Goal: Task Accomplishment & Management: Use online tool/utility

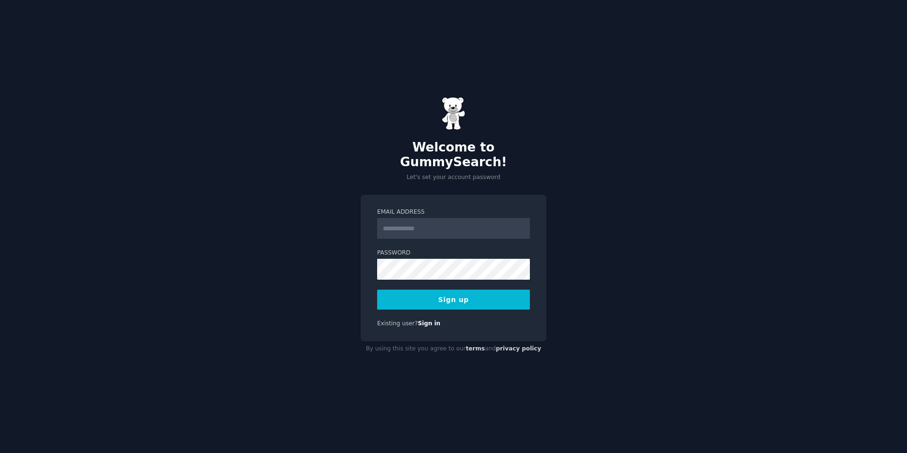
click at [470, 209] on div "Email Address" at bounding box center [453, 223] width 153 height 31
click at [439, 228] on input "Email Address" at bounding box center [453, 228] width 153 height 21
type input "**********"
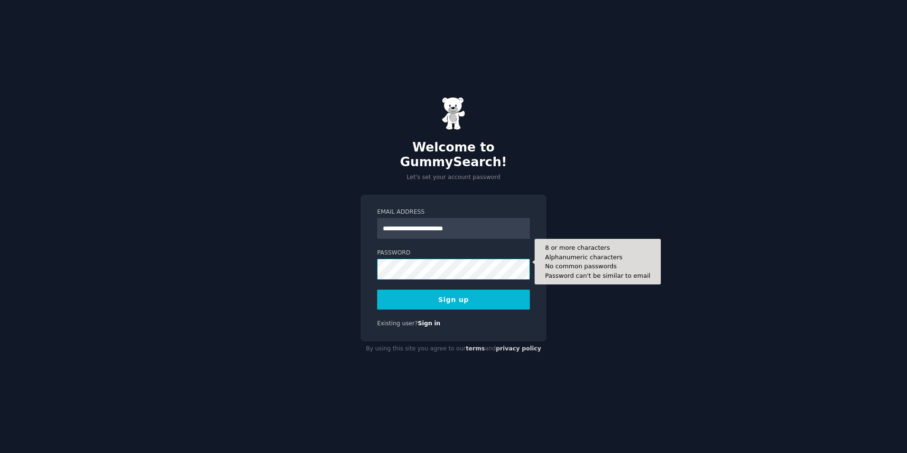
click at [377, 289] on button "Sign up" at bounding box center [453, 299] width 153 height 20
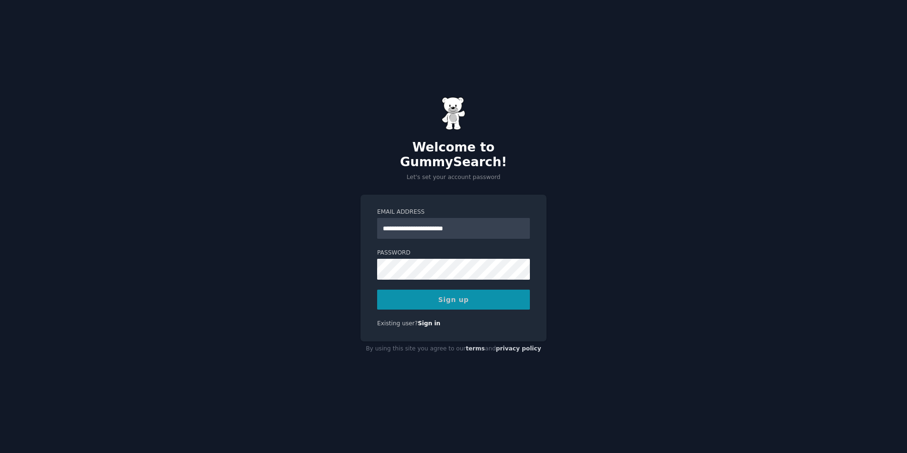
click at [500, 289] on div "Sign up" at bounding box center [453, 299] width 153 height 20
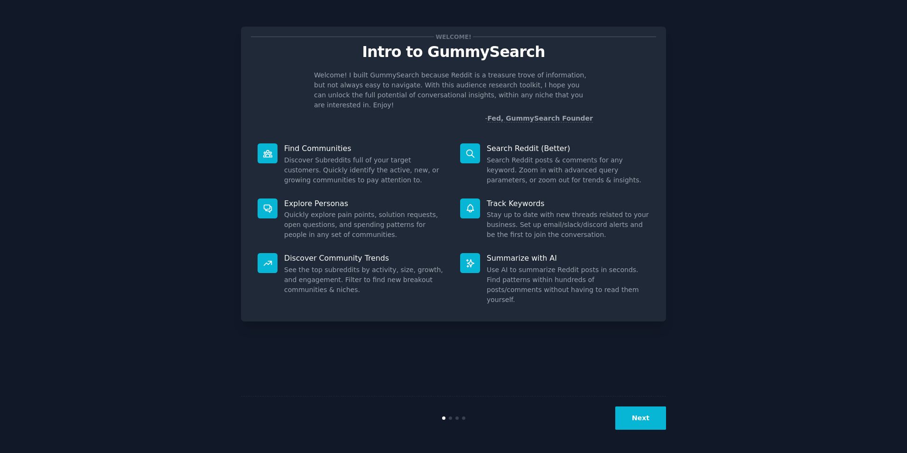
click at [627, 411] on button "Next" at bounding box center [640, 417] width 51 height 23
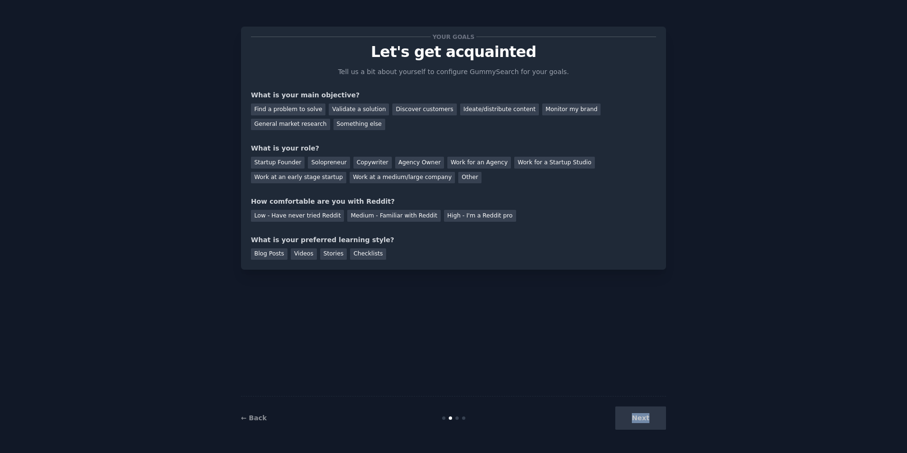
click at [627, 411] on div "Next" at bounding box center [595, 417] width 142 height 23
click at [300, 109] on div "Find a problem to solve" at bounding box center [288, 109] width 74 height 12
click at [318, 158] on div "Solopreneur" at bounding box center [329, 163] width 42 height 12
click at [353, 221] on div "Medium - Familiar with Reddit" at bounding box center [393, 216] width 93 height 12
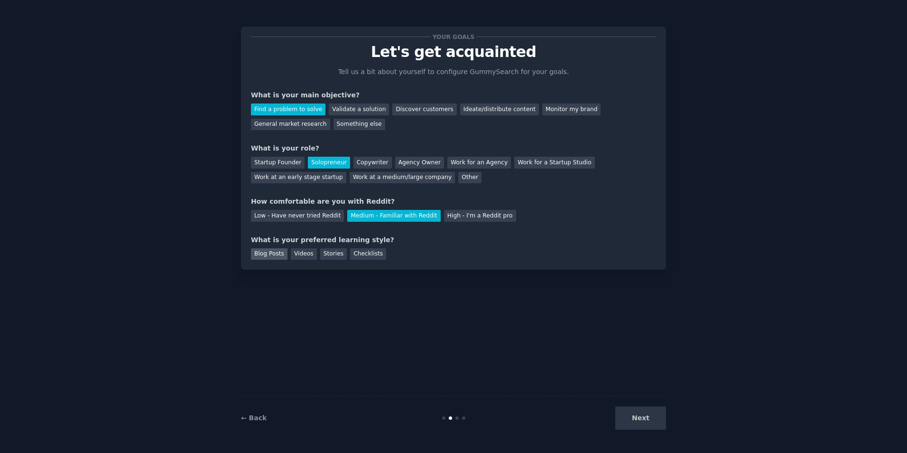
click at [282, 252] on div "Blog Posts" at bounding box center [269, 254] width 37 height 12
click at [659, 428] on button "Next" at bounding box center [640, 417] width 51 height 23
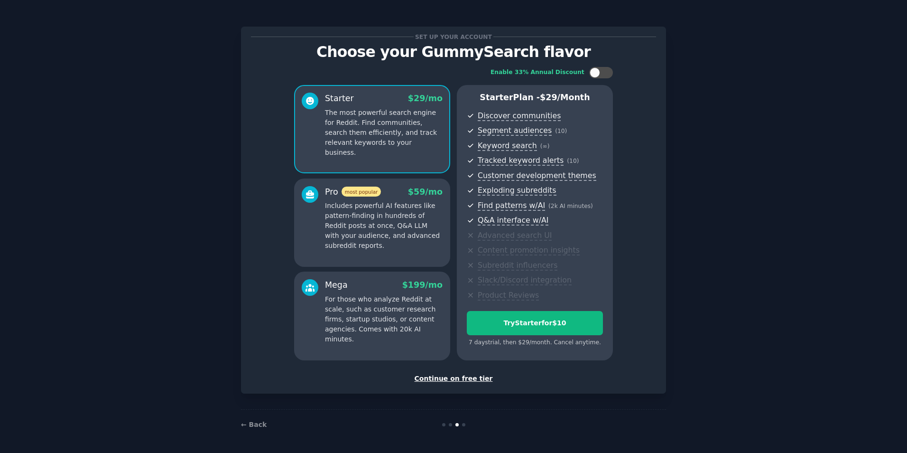
click at [466, 379] on div "Continue on free tier" at bounding box center [453, 378] width 405 height 10
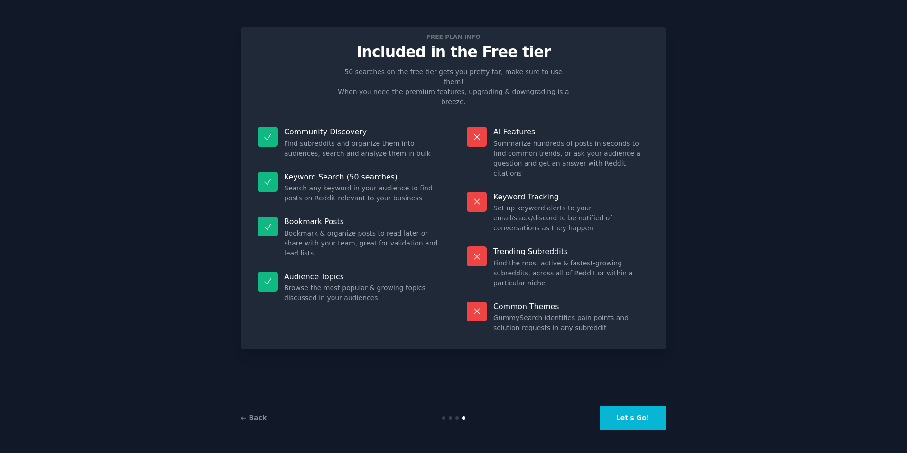
click at [638, 417] on button "Let's Go!" at bounding box center [633, 417] width 66 height 23
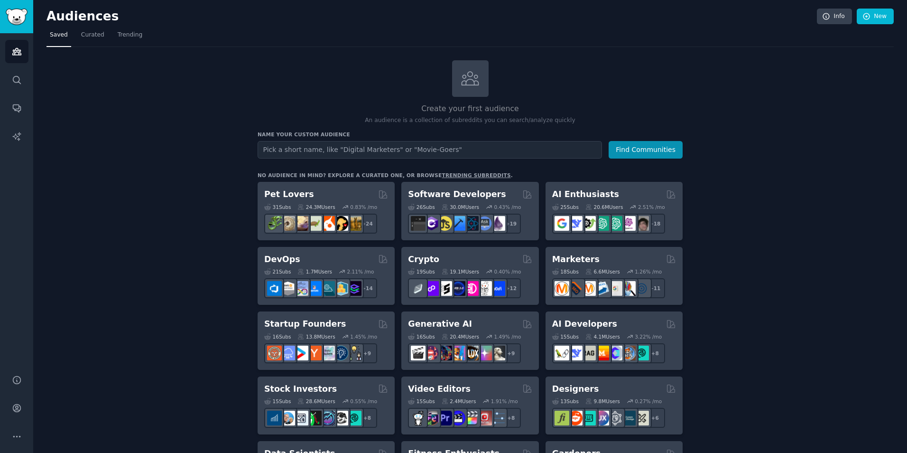
click at [442, 150] on input "text" at bounding box center [430, 150] width 344 height 18
type input "E"
type input "Robotics"
click at [609, 141] on button "Find Communities" at bounding box center [646, 150] width 74 height 18
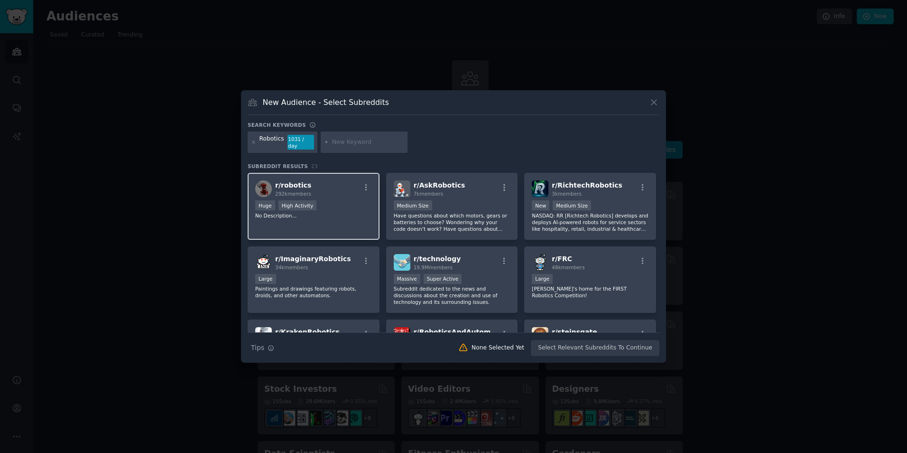
click at [300, 212] on p "No Description..." at bounding box center [313, 215] width 117 height 7
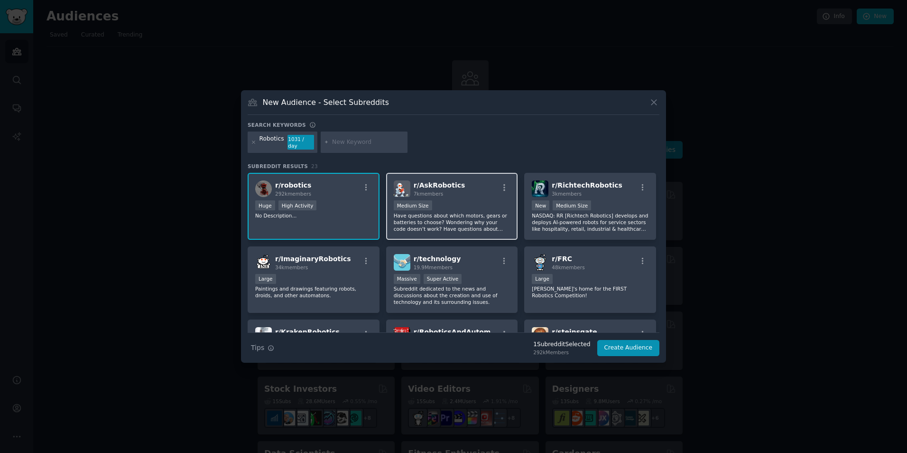
click at [476, 200] on div "Medium Size" at bounding box center [452, 206] width 117 height 12
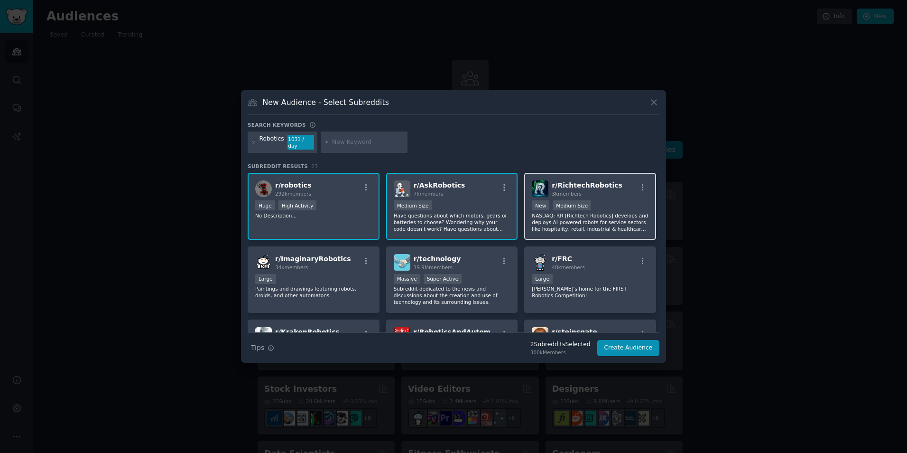
click at [587, 190] on div "3k members" at bounding box center [587, 193] width 71 height 7
click at [346, 274] on div "Large" at bounding box center [313, 280] width 117 height 12
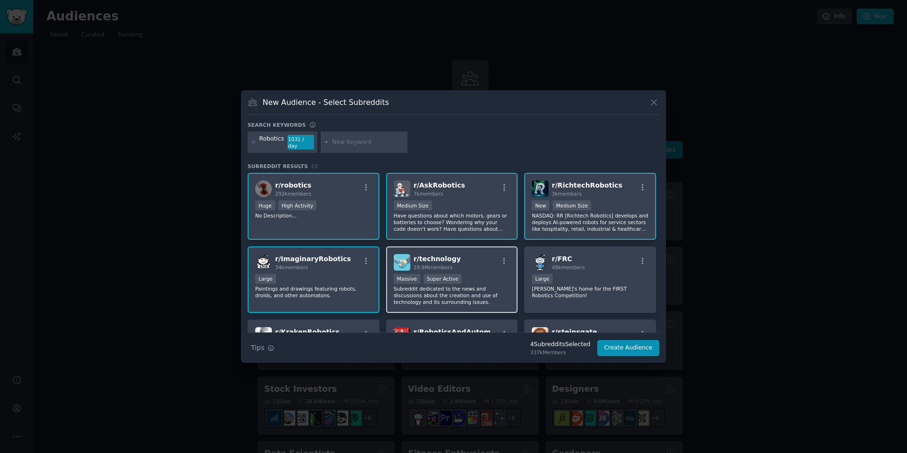
click at [474, 274] on div ">= 95th percentile for submissions / day Massive Super Active" at bounding box center [452, 280] width 117 height 12
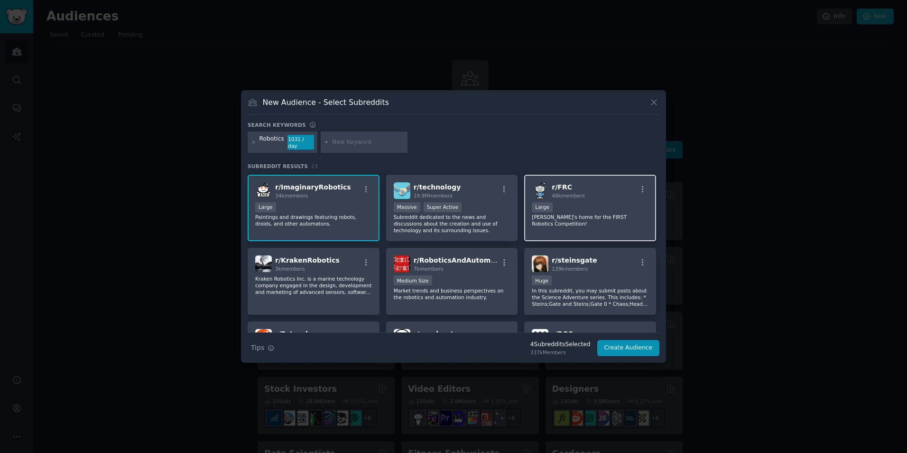
scroll to position [75, 0]
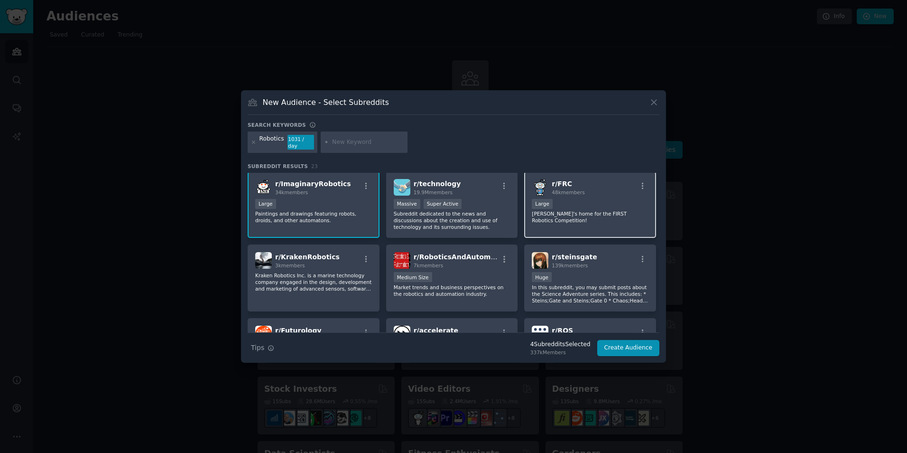
click at [614, 188] on div "r/ FRC 48k members" at bounding box center [590, 187] width 117 height 17
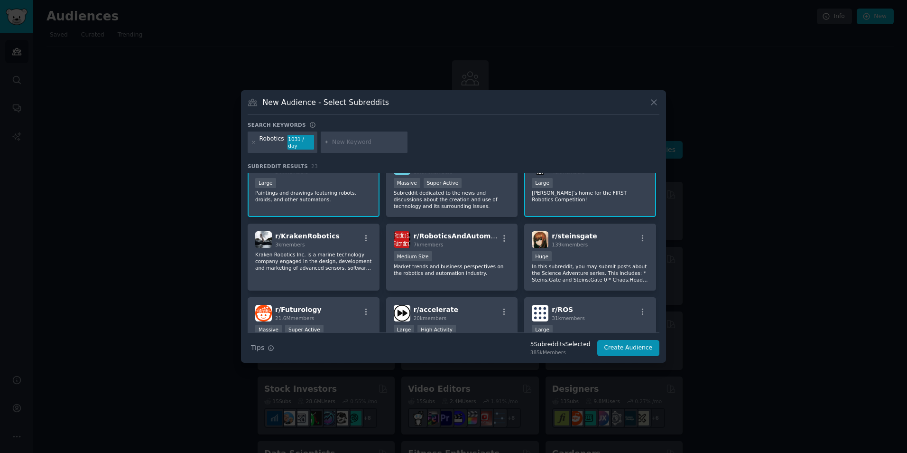
scroll to position [97, 0]
click at [360, 257] on p "Kraken Robotics Inc. is a marine technology company engaged in the design, deve…" at bounding box center [313, 260] width 117 height 20
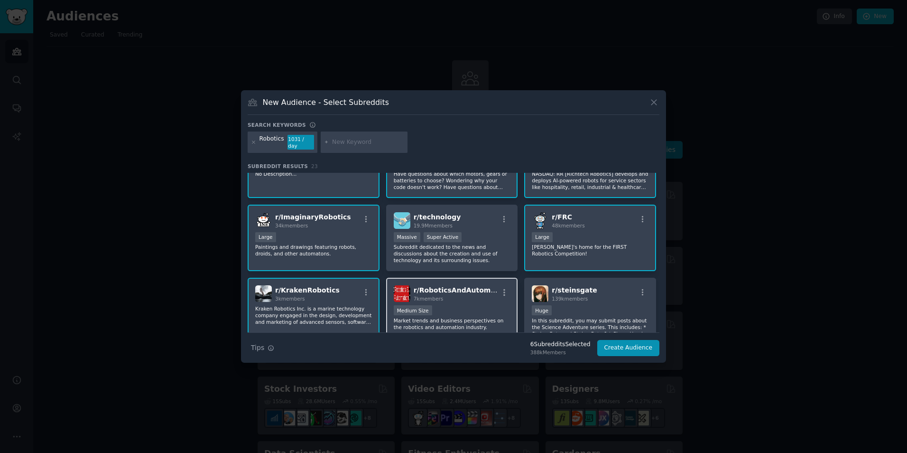
scroll to position [41, 0]
click at [350, 311] on p "Kraken Robotics Inc. is a marine technology company engaged in the design, deve…" at bounding box center [313, 316] width 117 height 20
click at [355, 272] on div "r/ robotics 292k members Huge High Activity No Description... r/ AskRobotics 7k…" at bounding box center [454, 421] width 412 height 580
click at [366, 253] on p "Paintings and drawings featuring robots, droids, and other automatons." at bounding box center [313, 250] width 117 height 13
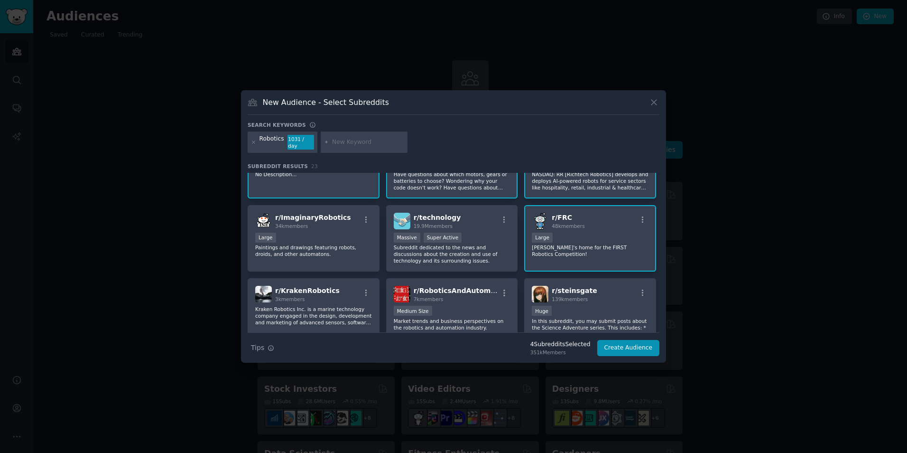
click at [543, 255] on div "r/ FRC 48k members 10,000 - 100,000 members Large Reddit's home for the FIRST R…" at bounding box center [590, 238] width 132 height 67
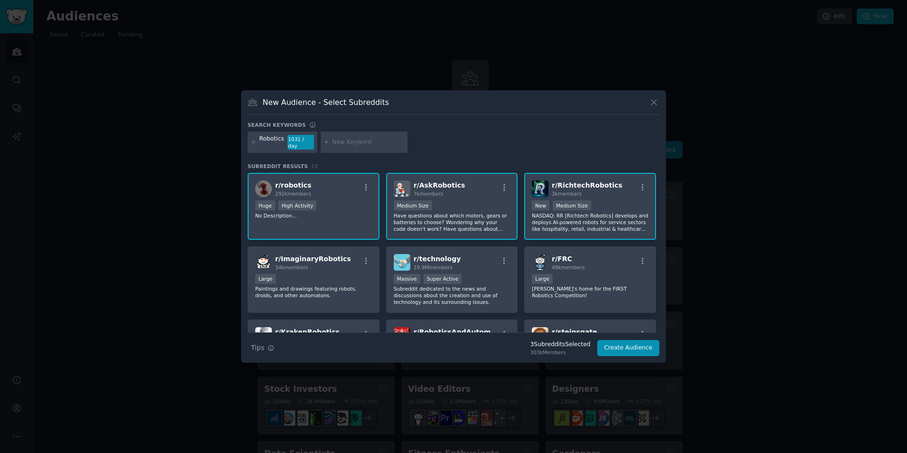
click at [618, 205] on div "1000 - 10,000 members New Medium Size" at bounding box center [590, 206] width 117 height 12
click at [444, 212] on p "Have questions about which motors, gears or batteries to choose? Wondering why …" at bounding box center [452, 222] width 117 height 20
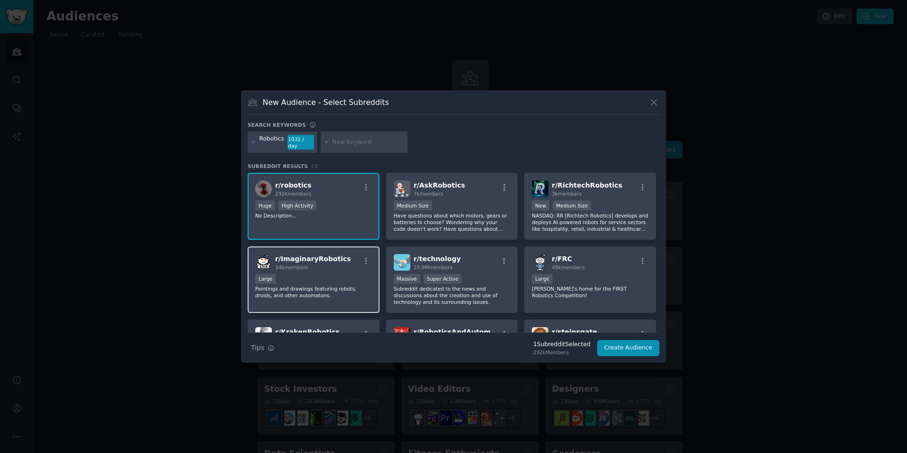
click at [344, 274] on div "Large" at bounding box center [313, 280] width 117 height 12
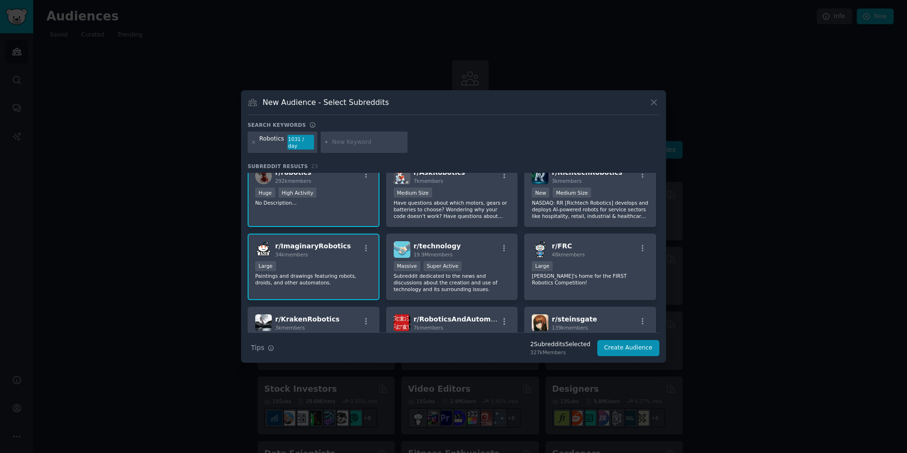
click at [361, 251] on div at bounding box center [366, 249] width 12 height 11
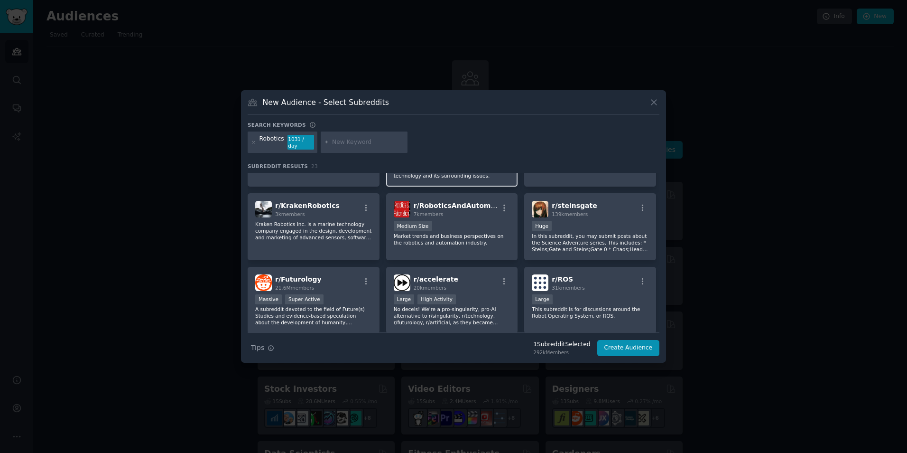
scroll to position [127, 0]
click at [565, 275] on span "r/ ROS" at bounding box center [562, 279] width 21 height 8
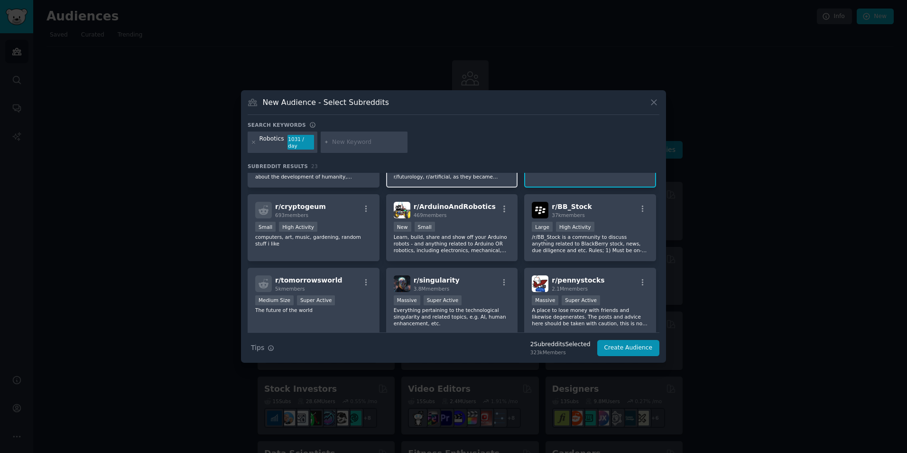
scroll to position [272, 0]
click at [472, 215] on div "r/ ArduinoAndRobotics 469 members New Small Learn, build, share and show off yo…" at bounding box center [452, 227] width 132 height 67
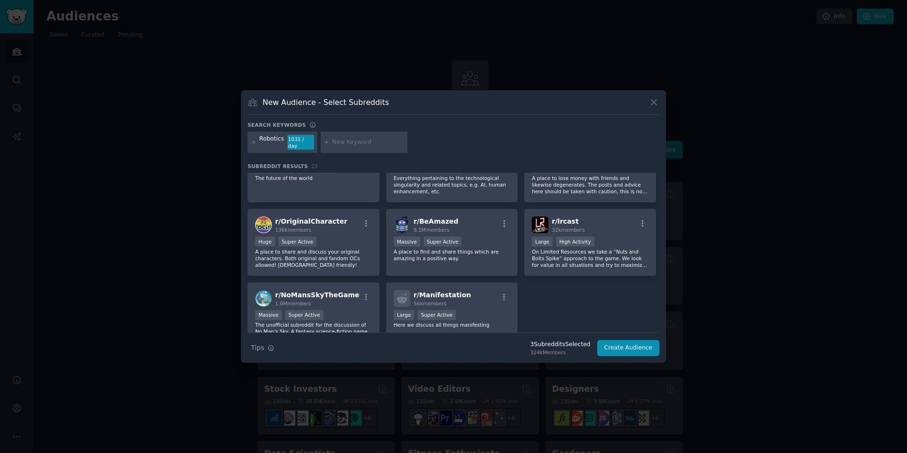
scroll to position [448, 0]
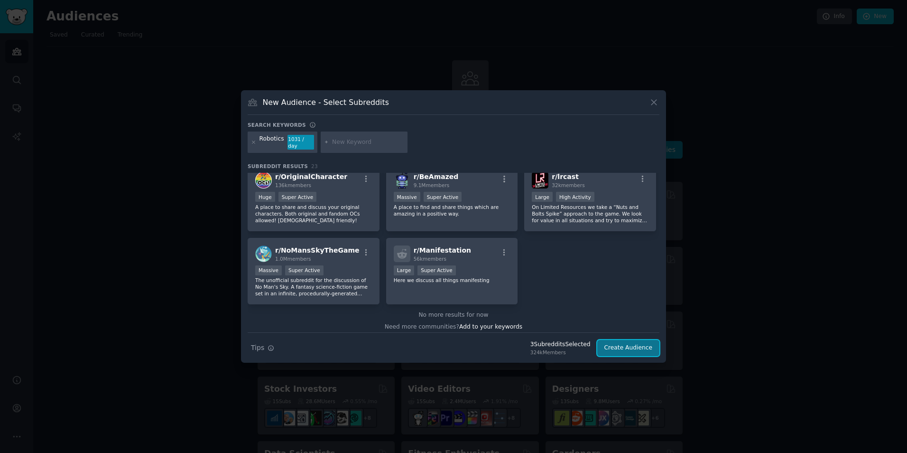
click at [633, 342] on button "Create Audience" at bounding box center [628, 348] width 63 height 16
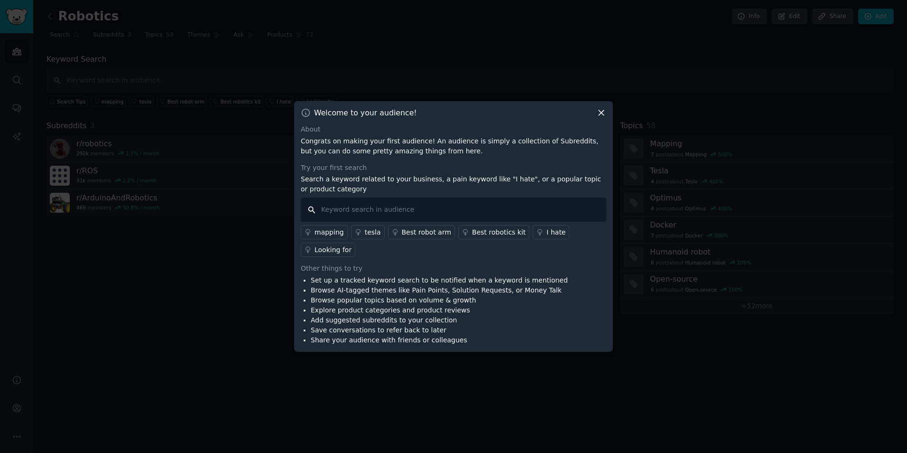
click at [530, 201] on input "text" at bounding box center [454, 209] width 306 height 24
click at [343, 250] on div "Looking for" at bounding box center [333, 250] width 37 height 10
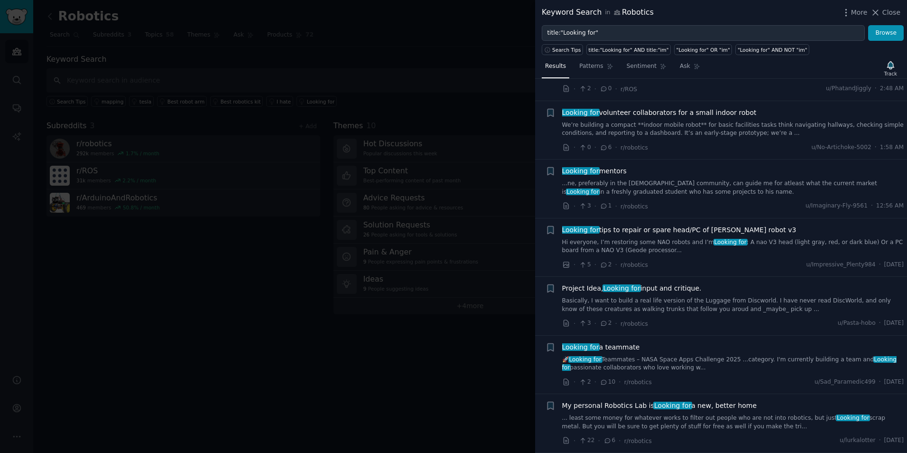
scroll to position [111, 0]
click at [666, 253] on link "Hi everyone, I’m restoring some NAO robots and I’m Looking for : A nao V3 head …" at bounding box center [733, 246] width 342 height 17
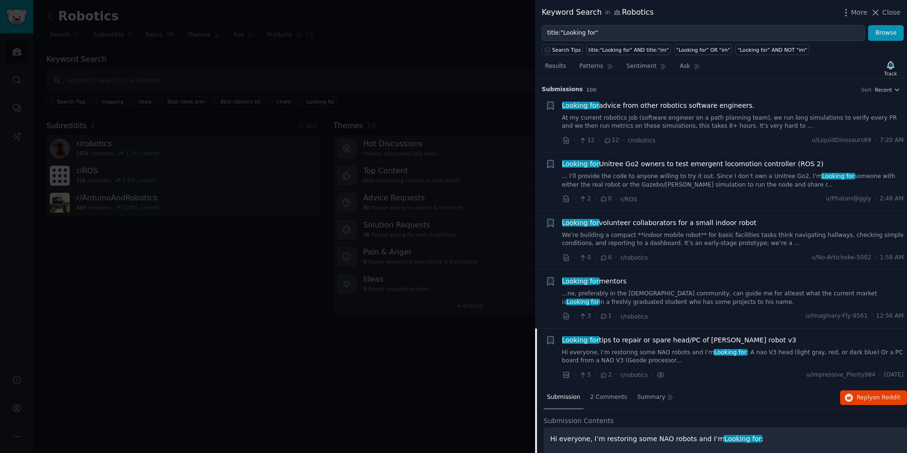
click at [645, 280] on div "Looking for mentors" at bounding box center [733, 281] width 342 height 10
click at [611, 301] on link "...ne, preferably in the European community, can guide me for atleast what the …" at bounding box center [733, 297] width 342 height 17
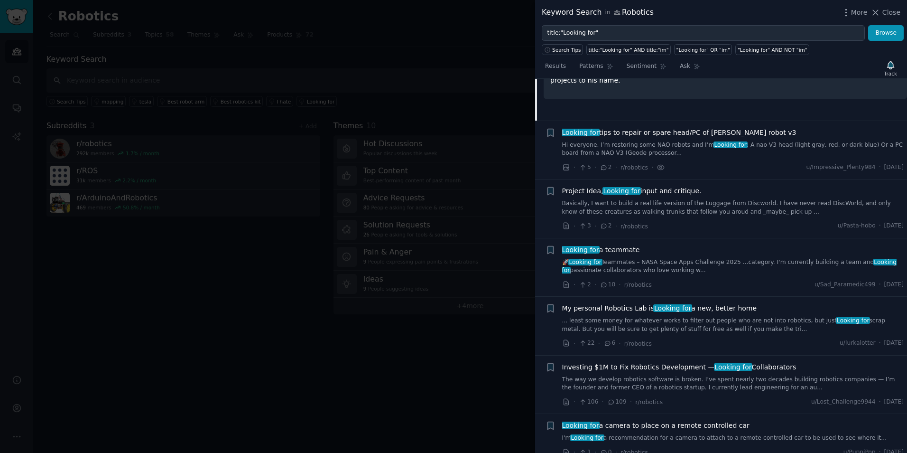
scroll to position [353, 0]
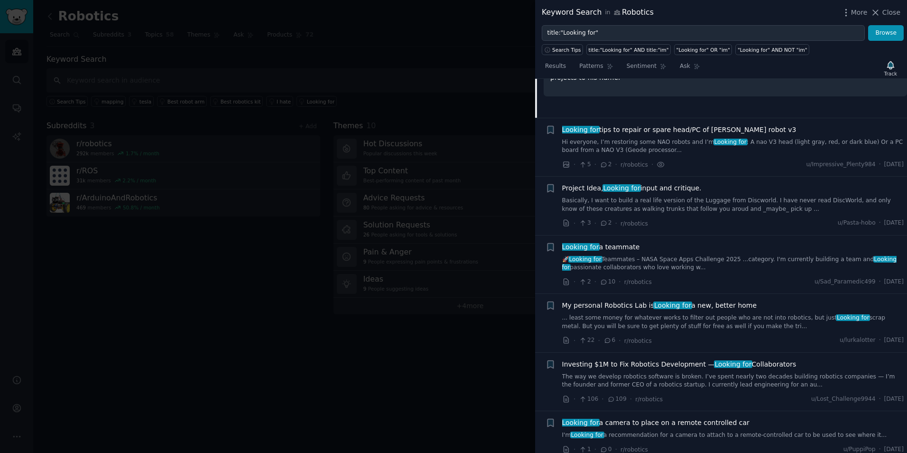
click at [673, 200] on link "Basically, I want to build a real life version of the Luggage from Discworld. I…" at bounding box center [733, 204] width 342 height 17
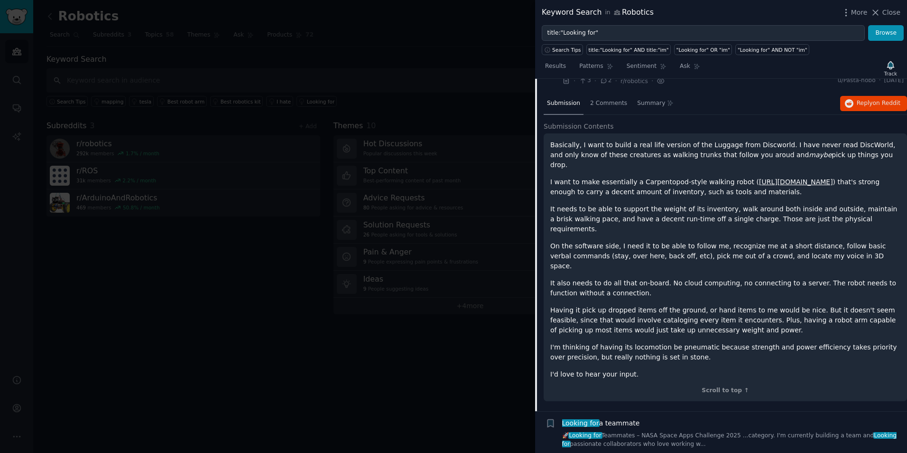
scroll to position [308, 0]
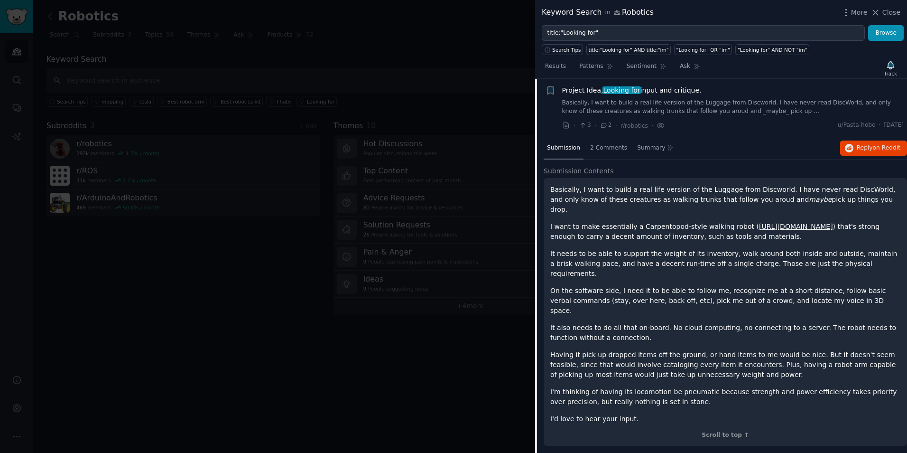
click at [675, 100] on link "Basically, I want to build a real life version of the Luggage from Discworld. I…" at bounding box center [733, 107] width 342 height 17
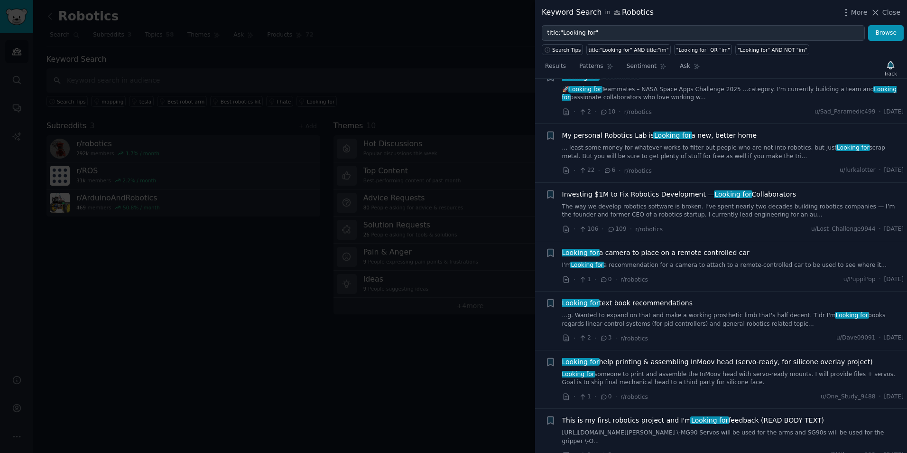
scroll to position [381, 0]
click at [717, 136] on span "My personal Robotics Lab is Looking for a new, better home" at bounding box center [659, 135] width 195 height 10
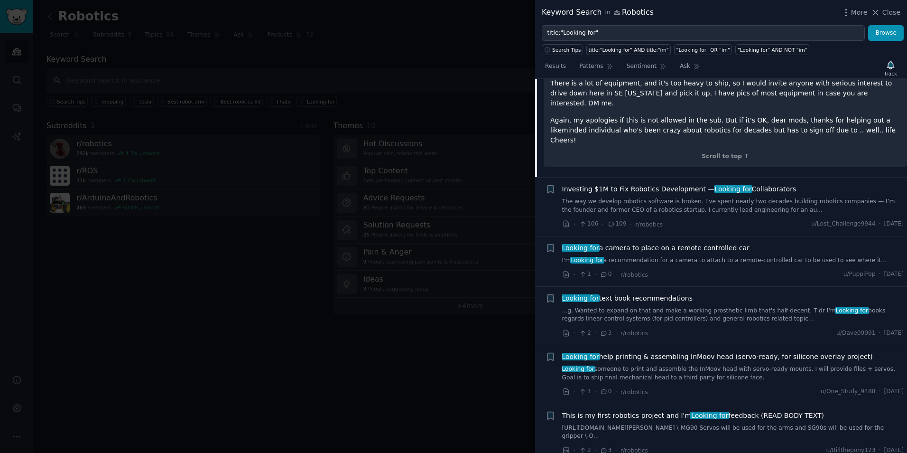
scroll to position [693, 0]
click at [717, 197] on link "The way we develop robotics software is broken. I’ve spent nearly two decades b…" at bounding box center [733, 205] width 342 height 17
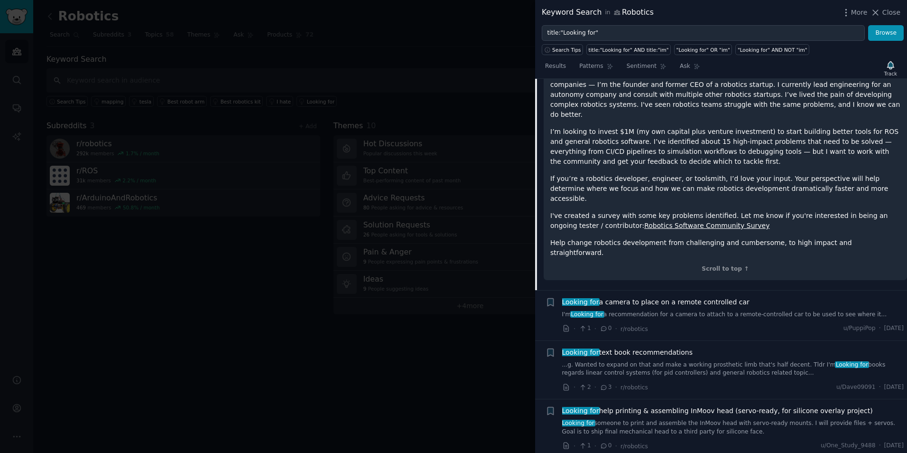
scroll to position [608, 0]
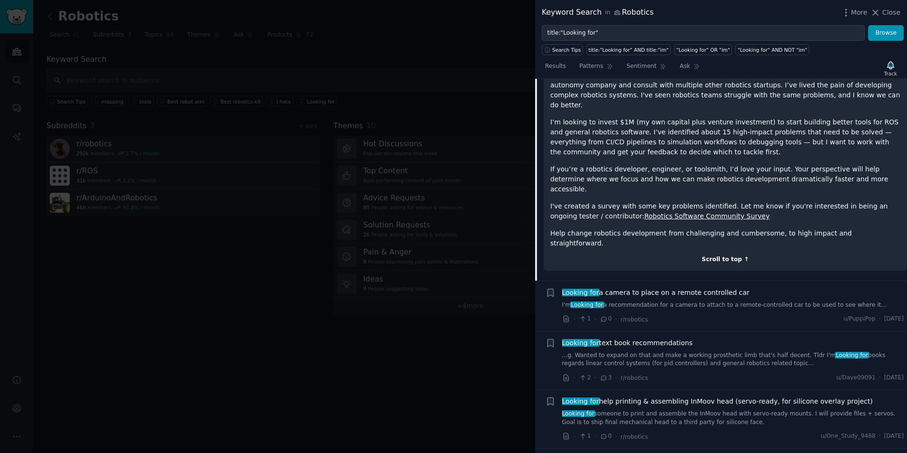
click at [725, 255] on div "Scroll to top ↑" at bounding box center [725, 259] width 350 height 9
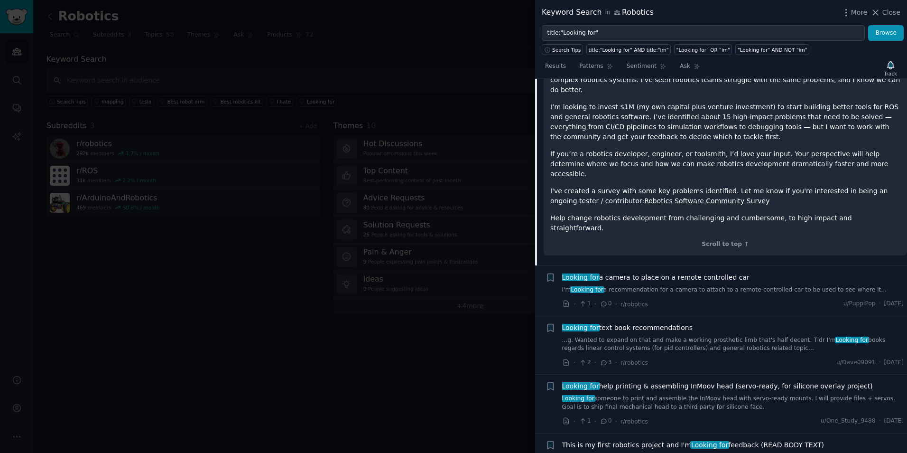
scroll to position [489, 0]
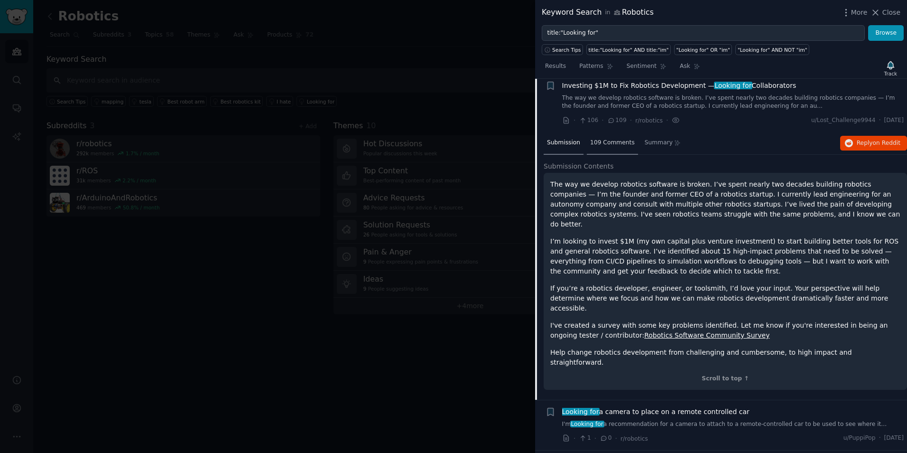
click at [595, 140] on span "109 Comments" at bounding box center [612, 143] width 45 height 9
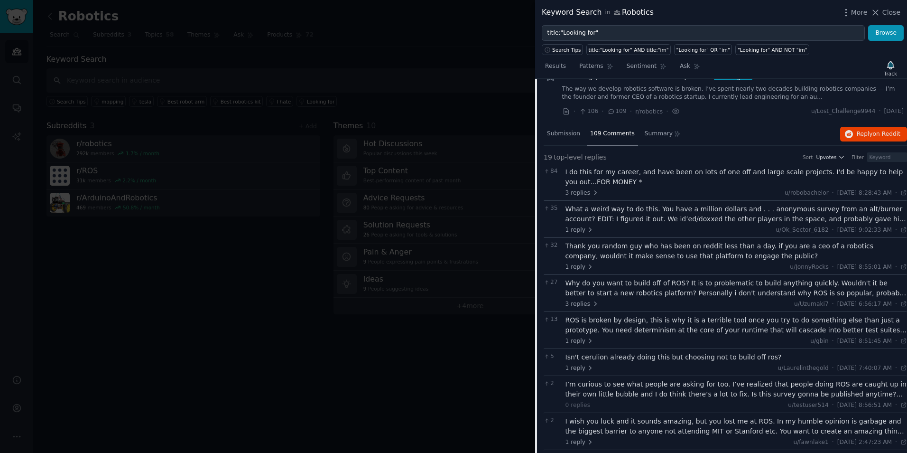
scroll to position [498, 0]
click at [585, 191] on span "3 replies" at bounding box center [582, 192] width 33 height 9
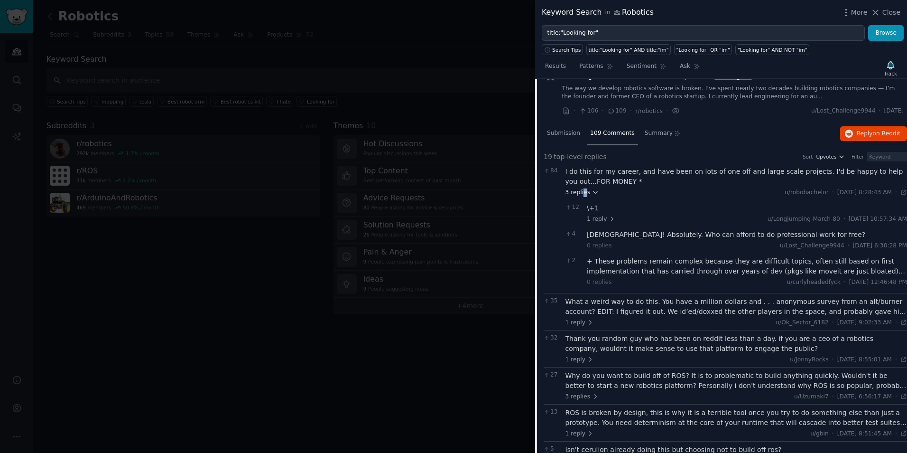
click at [583, 190] on span "3 replies" at bounding box center [582, 192] width 33 height 9
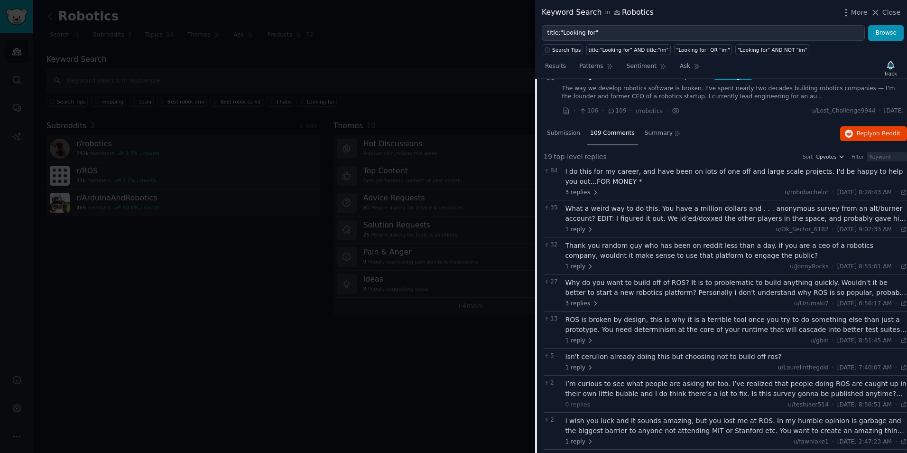
drag, startPoint x: 583, startPoint y: 190, endPoint x: 607, endPoint y: 224, distance: 41.8
click at [607, 224] on div "What a weird way to do this. You have a million dollars and . . . anonymous sur…" at bounding box center [737, 219] width 342 height 30
click at [583, 234] on div "35 What a weird way to do this. You have a million dollars and . . . anonymous …" at bounding box center [725, 218] width 363 height 37
click at [582, 233] on div "35 What a weird way to do this. You have a million dollars and . . . anonymous …" at bounding box center [725, 218] width 363 height 37
click at [579, 231] on span "1 reply" at bounding box center [580, 229] width 28 height 9
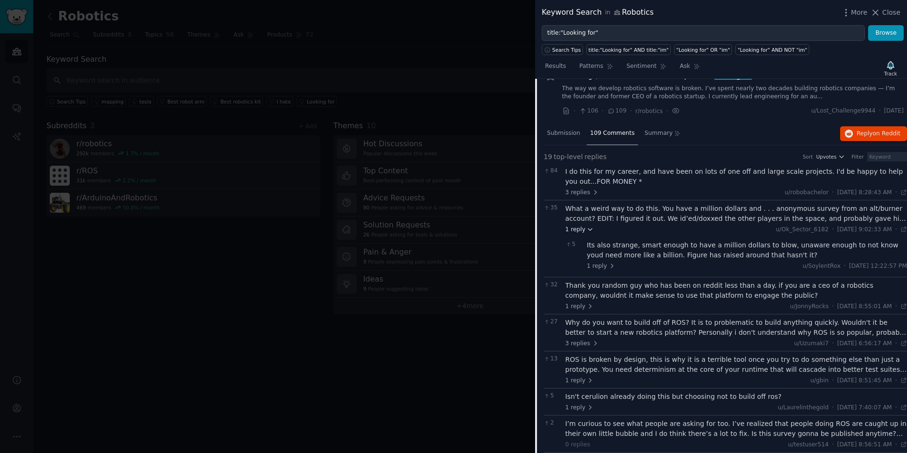
click at [579, 231] on span "1 reply" at bounding box center [580, 229] width 28 height 9
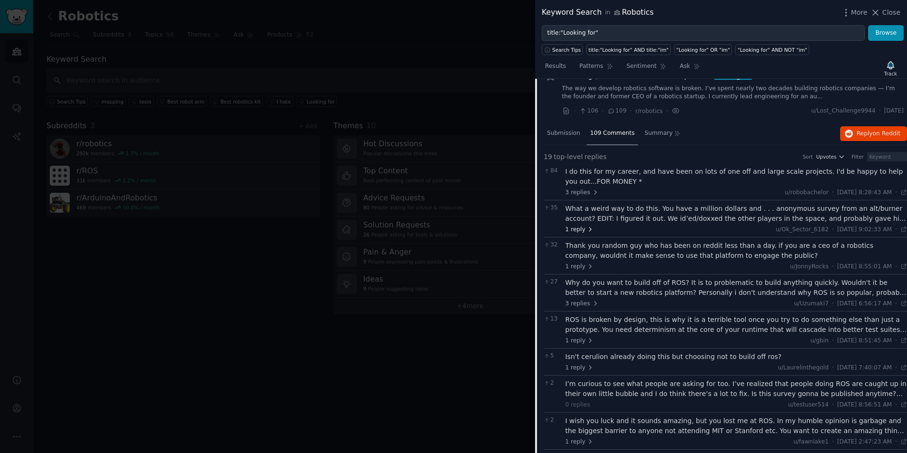
click at [579, 231] on span "1 reply" at bounding box center [580, 229] width 28 height 9
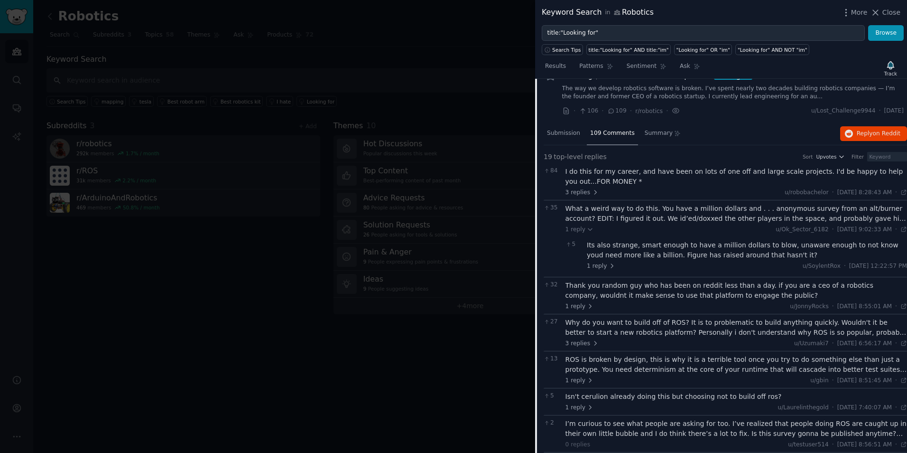
click at [629, 205] on div "What a weird way to do this. You have a million dollars and . . . anonymous sur…" at bounding box center [737, 214] width 342 height 20
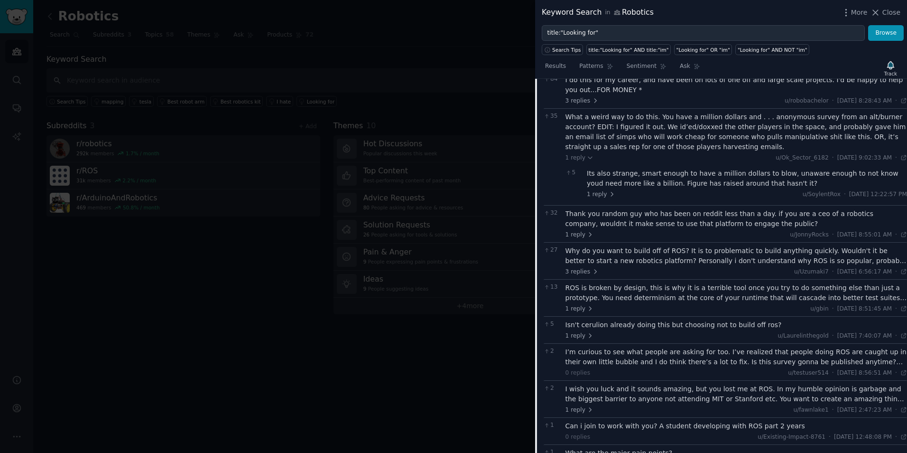
scroll to position [611, 0]
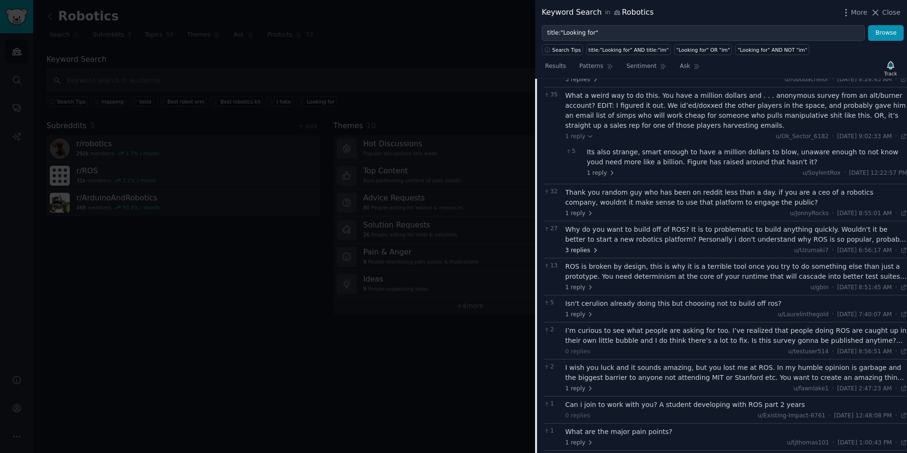
click at [579, 249] on span "3 replies" at bounding box center [582, 250] width 33 height 9
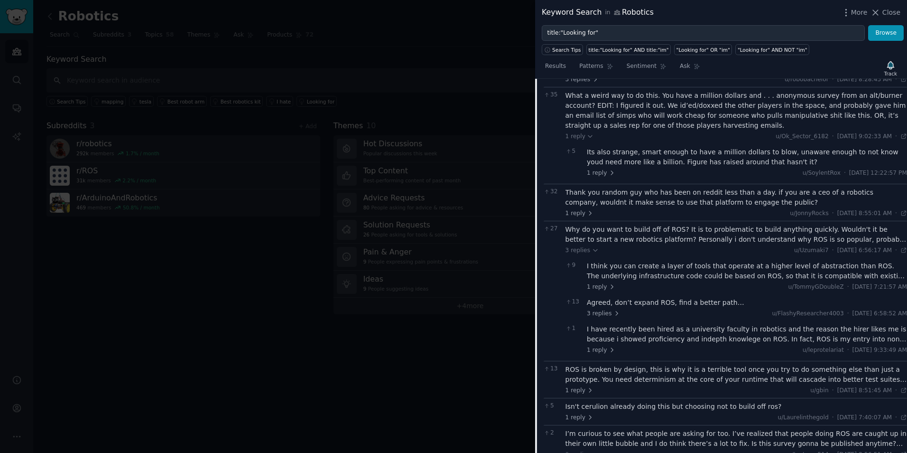
click at [599, 241] on div "Why do you want to build off of ROS? It is to problematic to build anything qui…" at bounding box center [737, 234] width 342 height 20
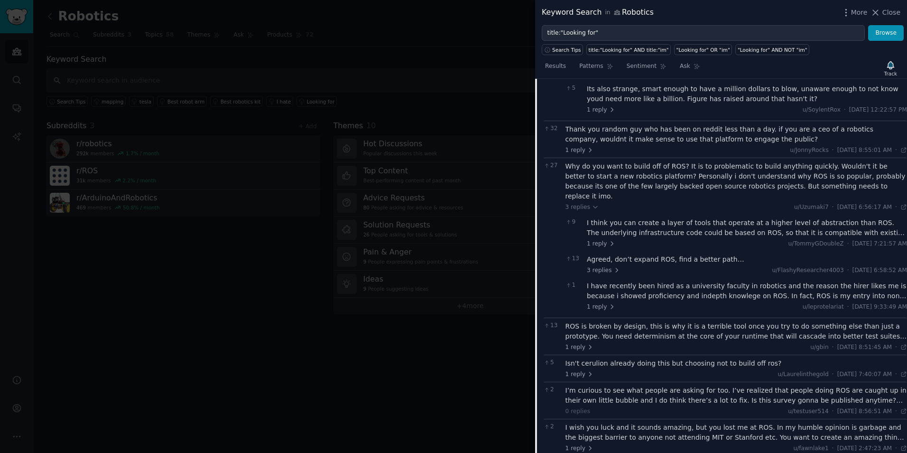
scroll to position [675, 0]
click at [633, 220] on div "I think you can create a layer of tools that operate at a higher level of abstr…" at bounding box center [747, 227] width 320 height 20
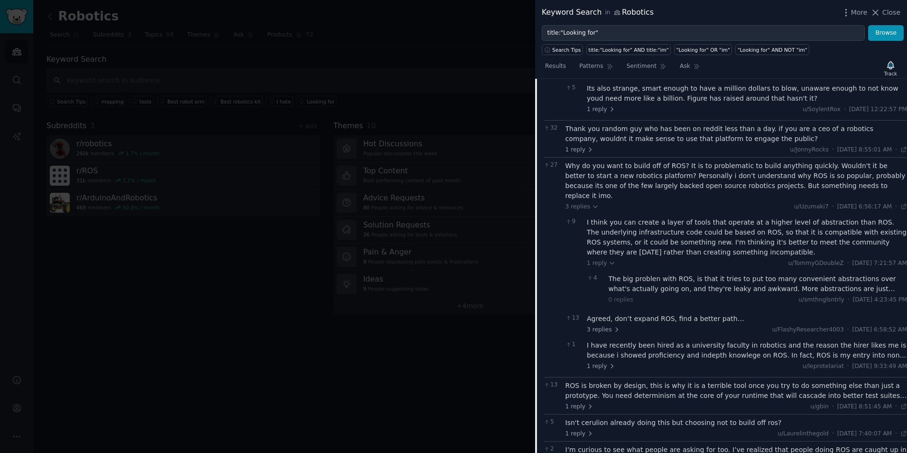
click at [633, 220] on div "I think you can create a layer of tools that operate at a higher level of abstr…" at bounding box center [747, 237] width 320 height 40
click at [698, 340] on div "I have recently been hired as a university faculty in robotics and the reason t…" at bounding box center [747, 350] width 320 height 20
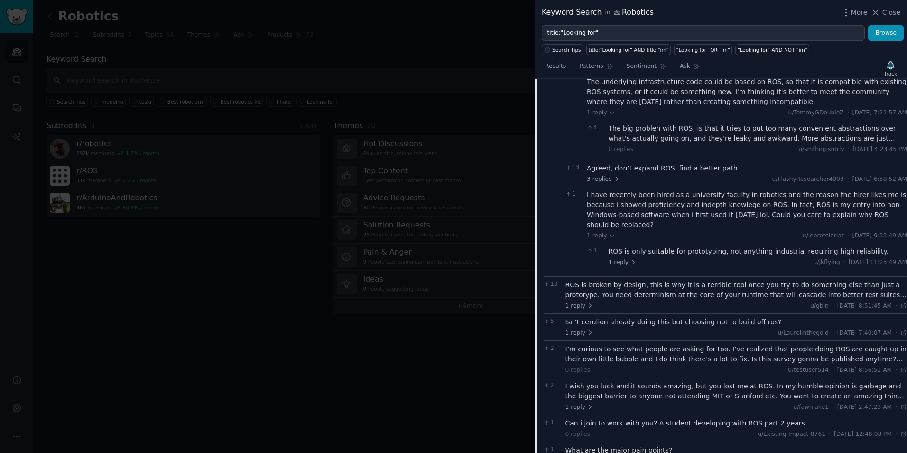
scroll to position [826, 0]
click at [623, 258] on span "1 reply" at bounding box center [623, 262] width 28 height 9
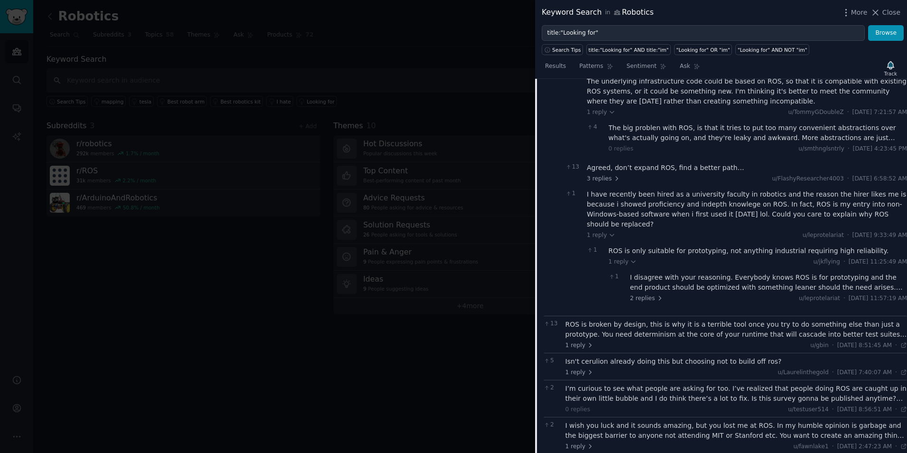
click at [774, 272] on div "I disagree with your reasoning. Everybody knows ROS is for prototyping and the …" at bounding box center [768, 282] width 277 height 20
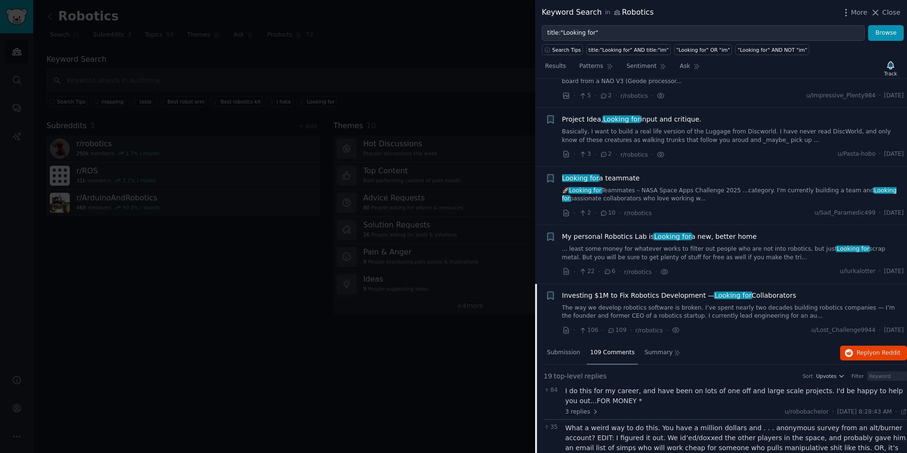
scroll to position [362, 0]
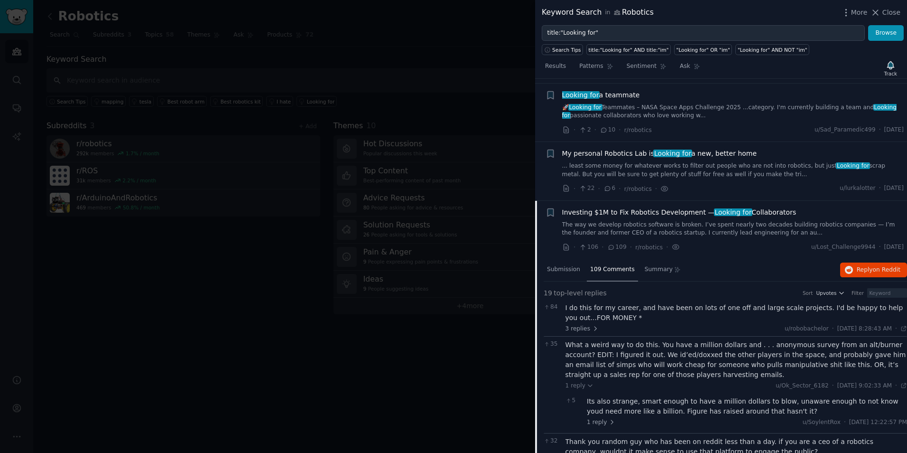
click at [598, 273] on span "109 Comments" at bounding box center [612, 269] width 45 height 9
click at [602, 222] on link "The way we develop robotics software is broken. I’ve spent nearly two decades b…" at bounding box center [733, 229] width 342 height 17
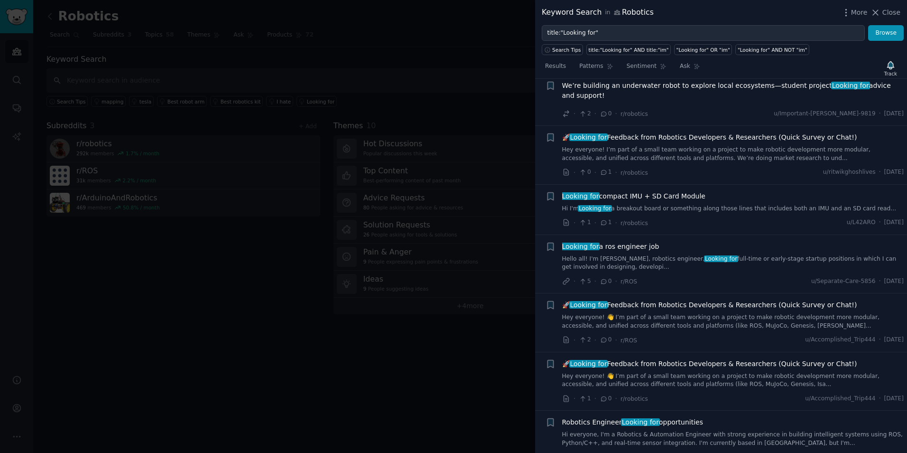
scroll to position [1196, 0]
click at [654, 145] on link "Hey everyone! I’m part of a small team working on a project to make robotic dev…" at bounding box center [733, 153] width 342 height 17
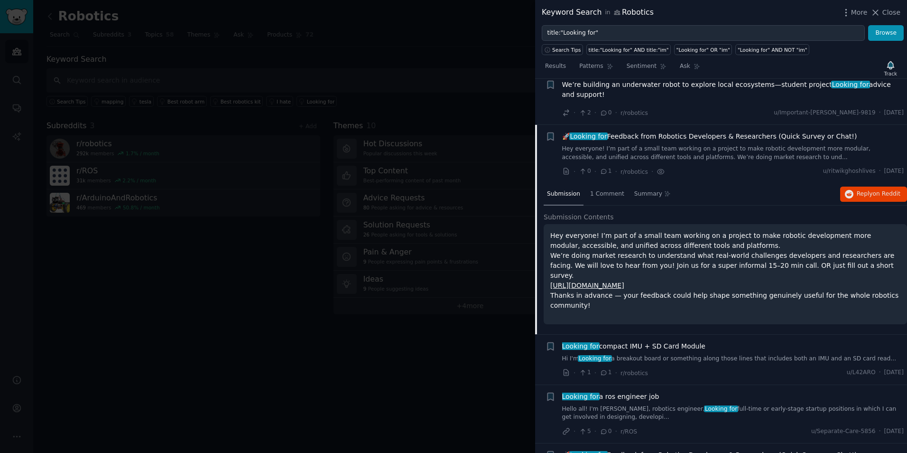
scroll to position [1232, 0]
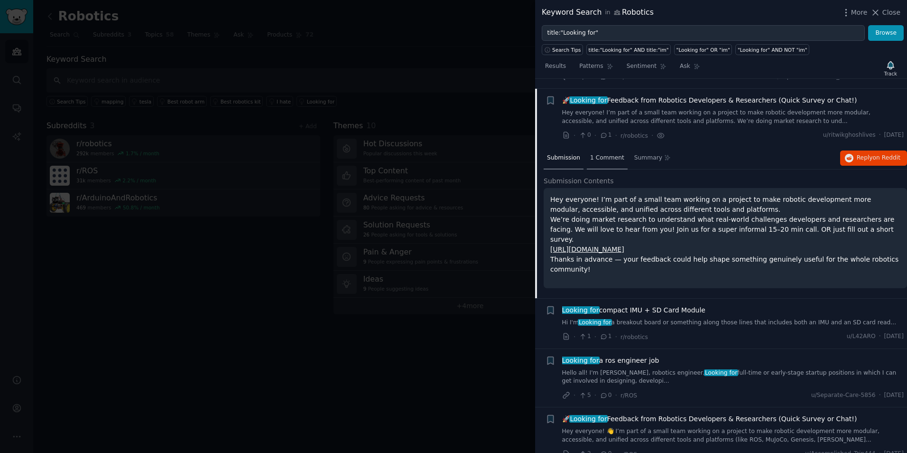
click at [600, 154] on span "1 Comment" at bounding box center [607, 158] width 34 height 9
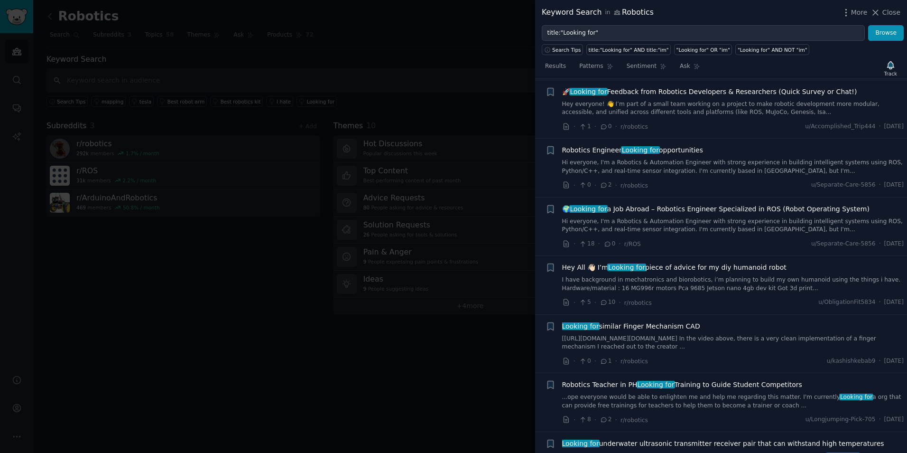
scroll to position [1610, 0]
click at [663, 162] on link "Hi everyone, I'm a Robotics & Automation Engineer with strong experience in bui…" at bounding box center [733, 166] width 342 height 17
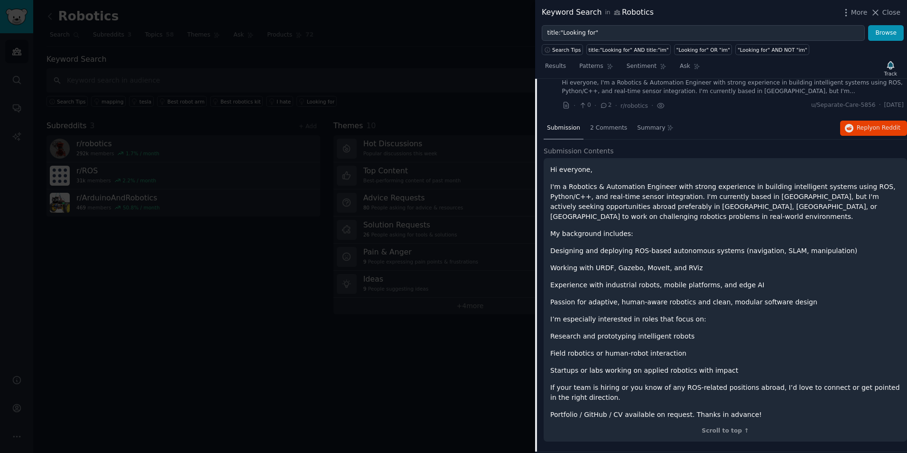
scroll to position [1547, 0]
click at [597, 123] on span "2 Comments" at bounding box center [608, 127] width 37 height 9
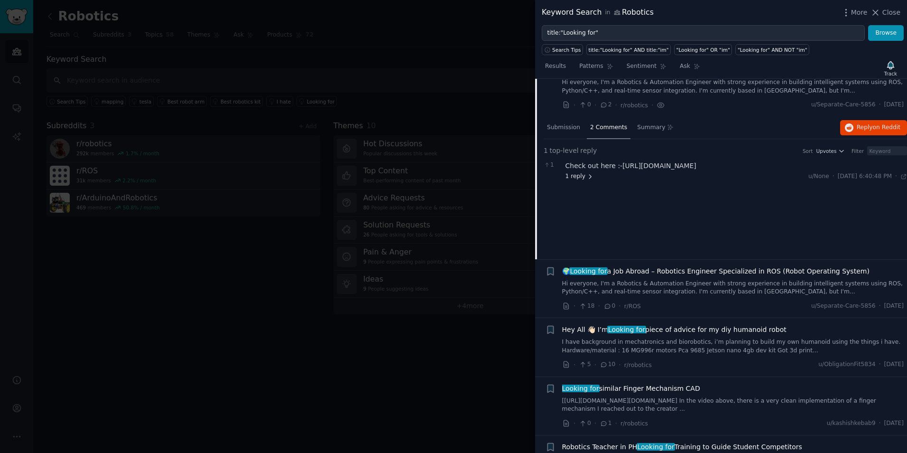
click at [572, 172] on span "1 reply" at bounding box center [580, 176] width 28 height 9
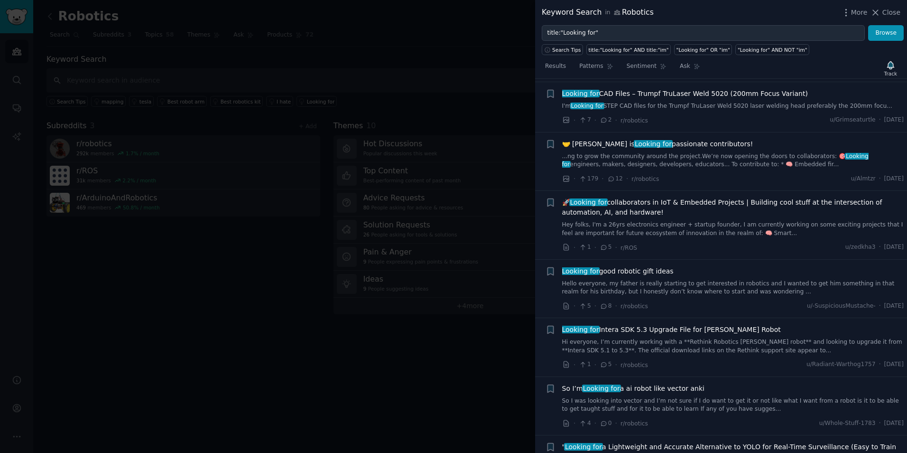
scroll to position [2078, 0]
